Goal: Task Accomplishment & Management: Complete application form

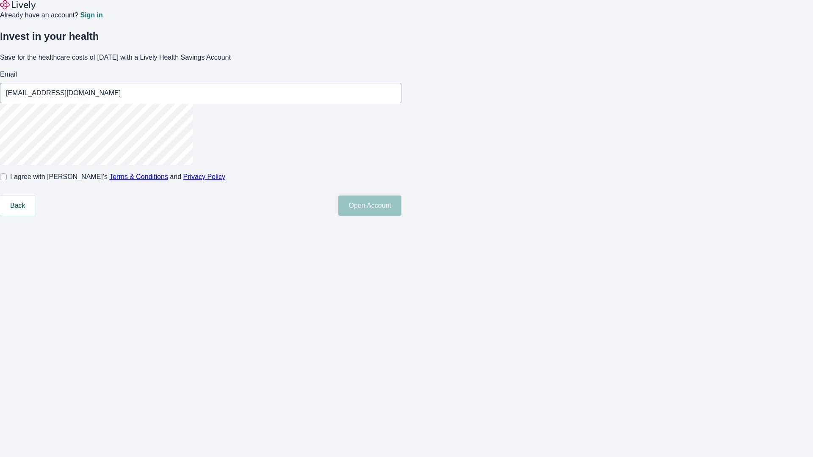
click at [7, 180] on input "I agree with Lively’s Terms & Conditions and Privacy Policy" at bounding box center [3, 177] width 7 height 7
checkbox input "true"
click at [401, 216] on button "Open Account" at bounding box center [369, 206] width 63 height 20
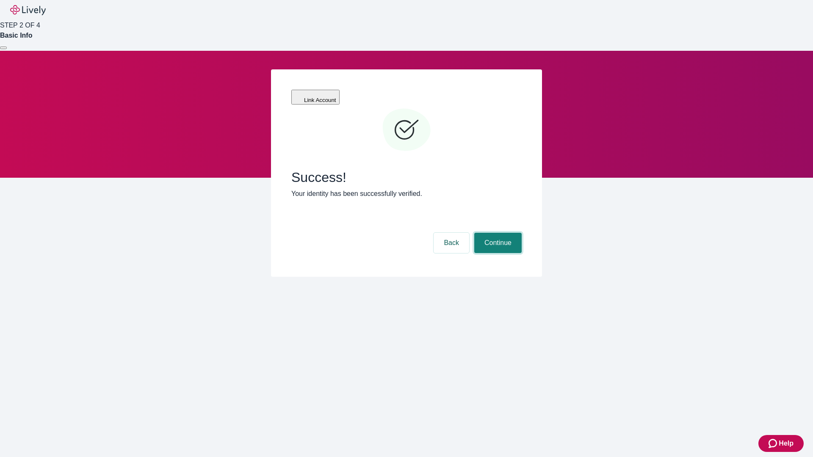
click at [497, 233] on button "Continue" at bounding box center [497, 243] width 47 height 20
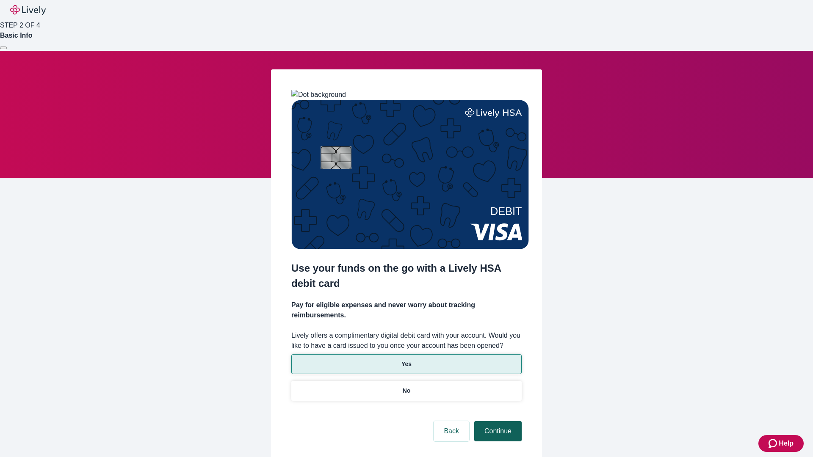
click at [406, 387] on p "No" at bounding box center [407, 391] width 8 height 9
click at [497, 421] on button "Continue" at bounding box center [497, 431] width 47 height 20
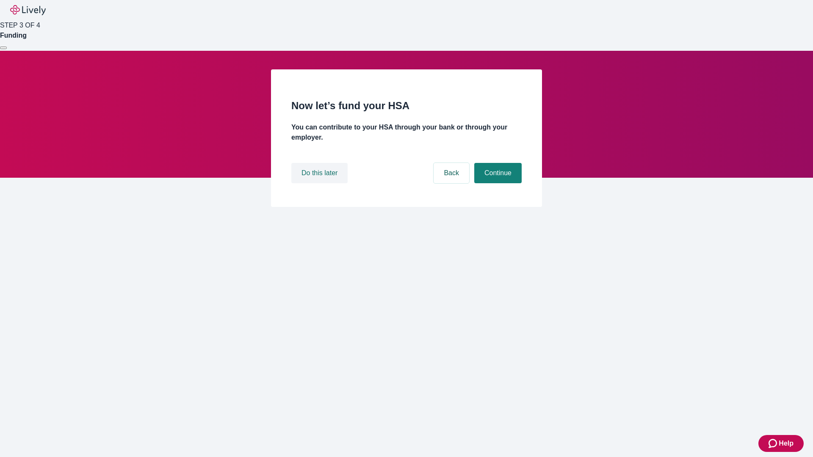
click at [320, 183] on button "Do this later" at bounding box center [319, 173] width 56 height 20
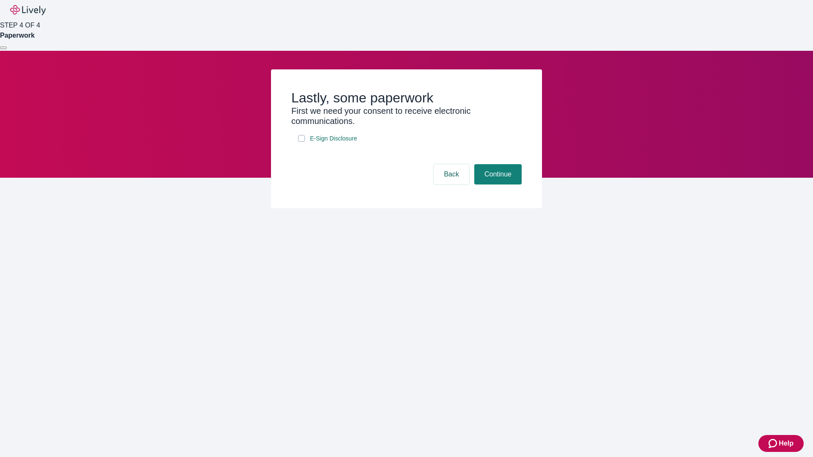
click at [301, 142] on input "E-Sign Disclosure" at bounding box center [301, 138] width 7 height 7
checkbox input "true"
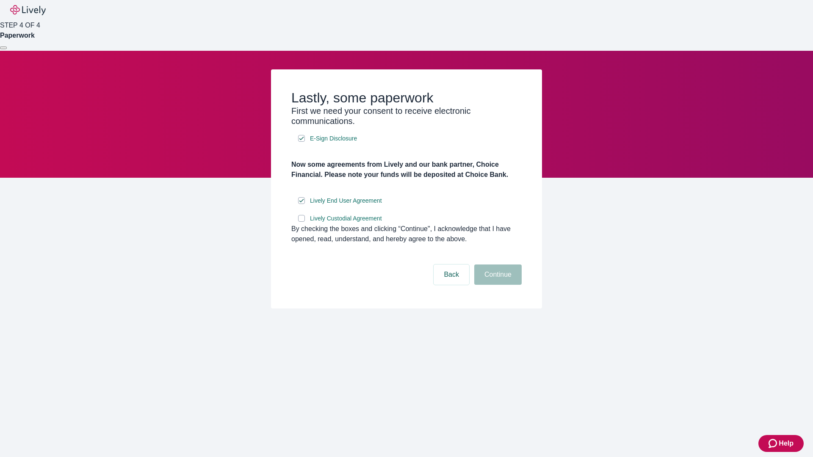
click at [301, 222] on input "Lively Custodial Agreement" at bounding box center [301, 218] width 7 height 7
checkbox input "true"
click at [497, 285] on button "Continue" at bounding box center [497, 275] width 47 height 20
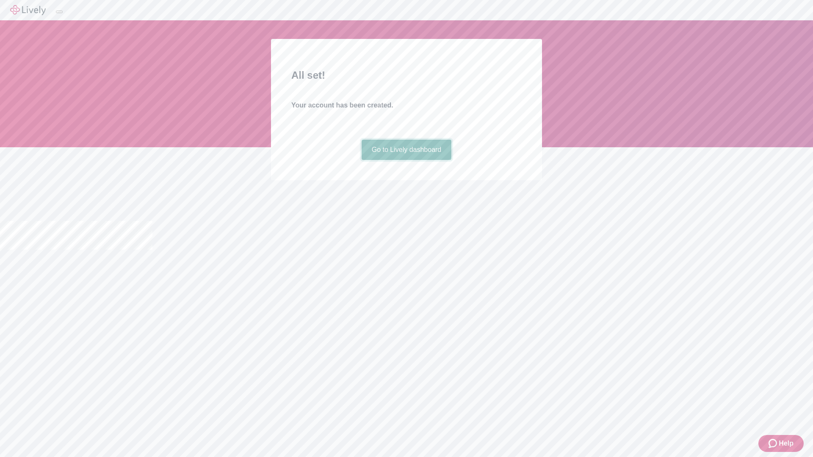
click at [406, 160] on link "Go to Lively dashboard" at bounding box center [407, 150] width 90 height 20
